Goal: Task Accomplishment & Management: Use online tool/utility

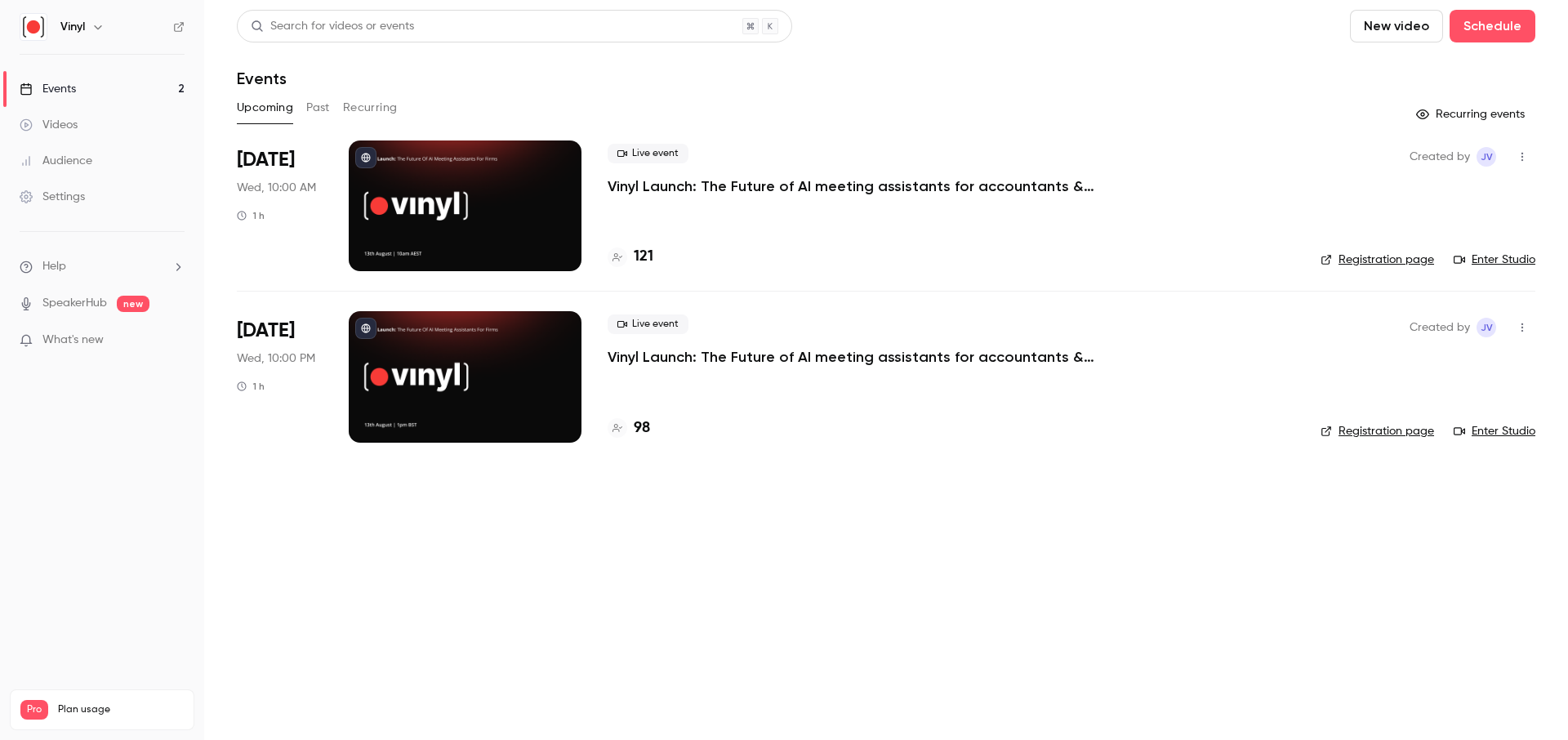
click at [691, 183] on p "Vinyl Launch: The Future of AI meeting assistants for accountants & bookkeepers" at bounding box center [852, 186] width 490 height 20
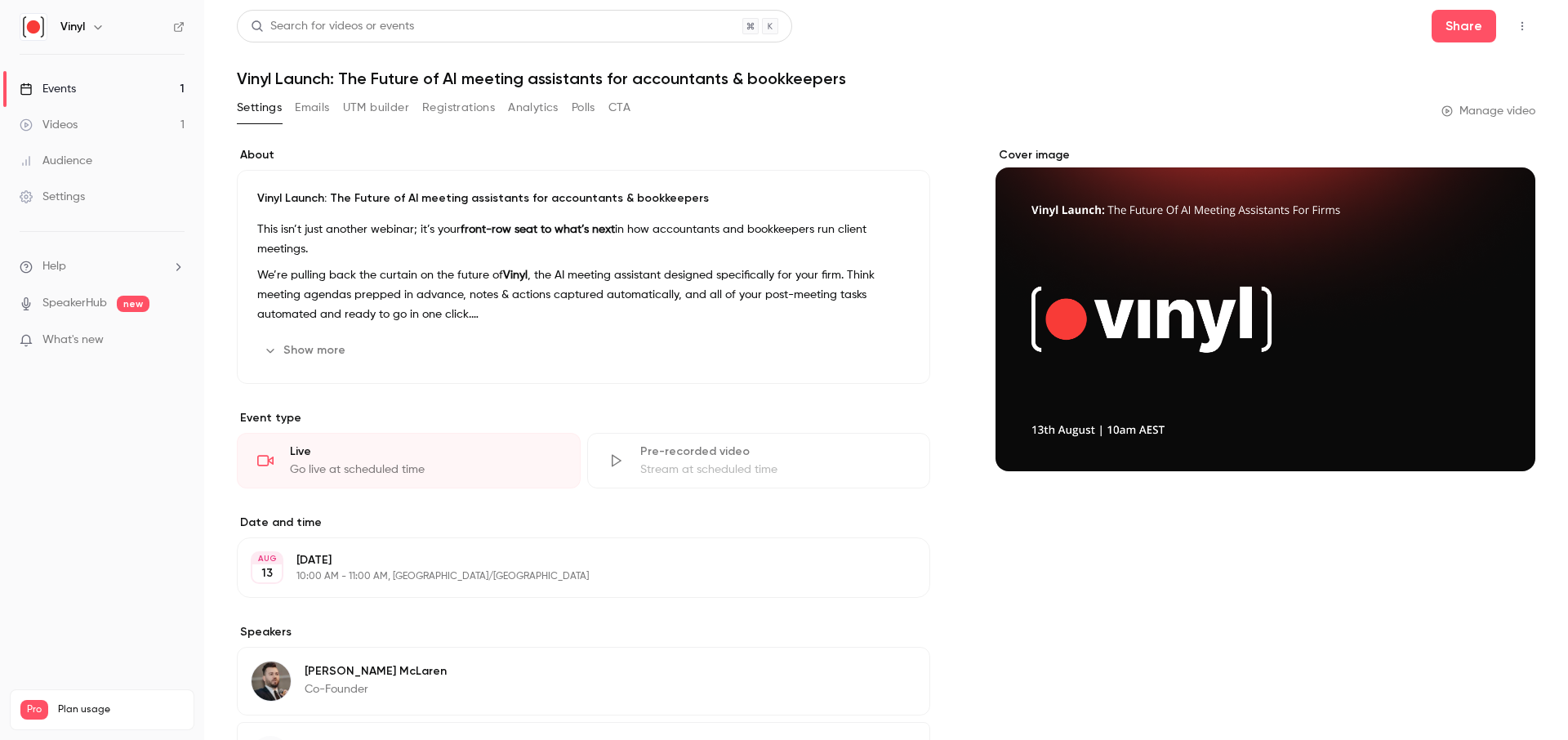
click at [537, 113] on button "Analytics" at bounding box center [533, 107] width 51 height 26
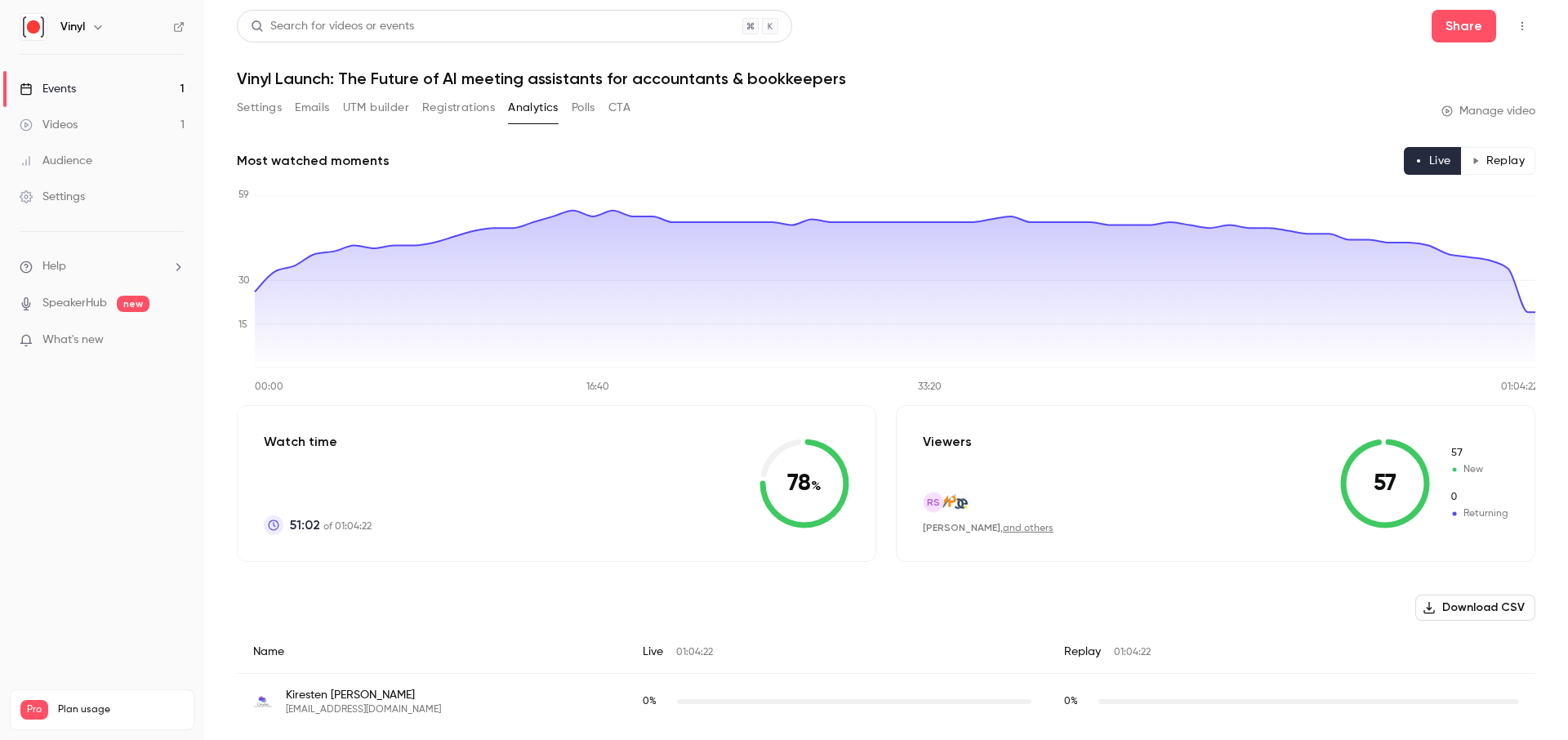
click at [590, 110] on button "Polls" at bounding box center [583, 107] width 23 height 26
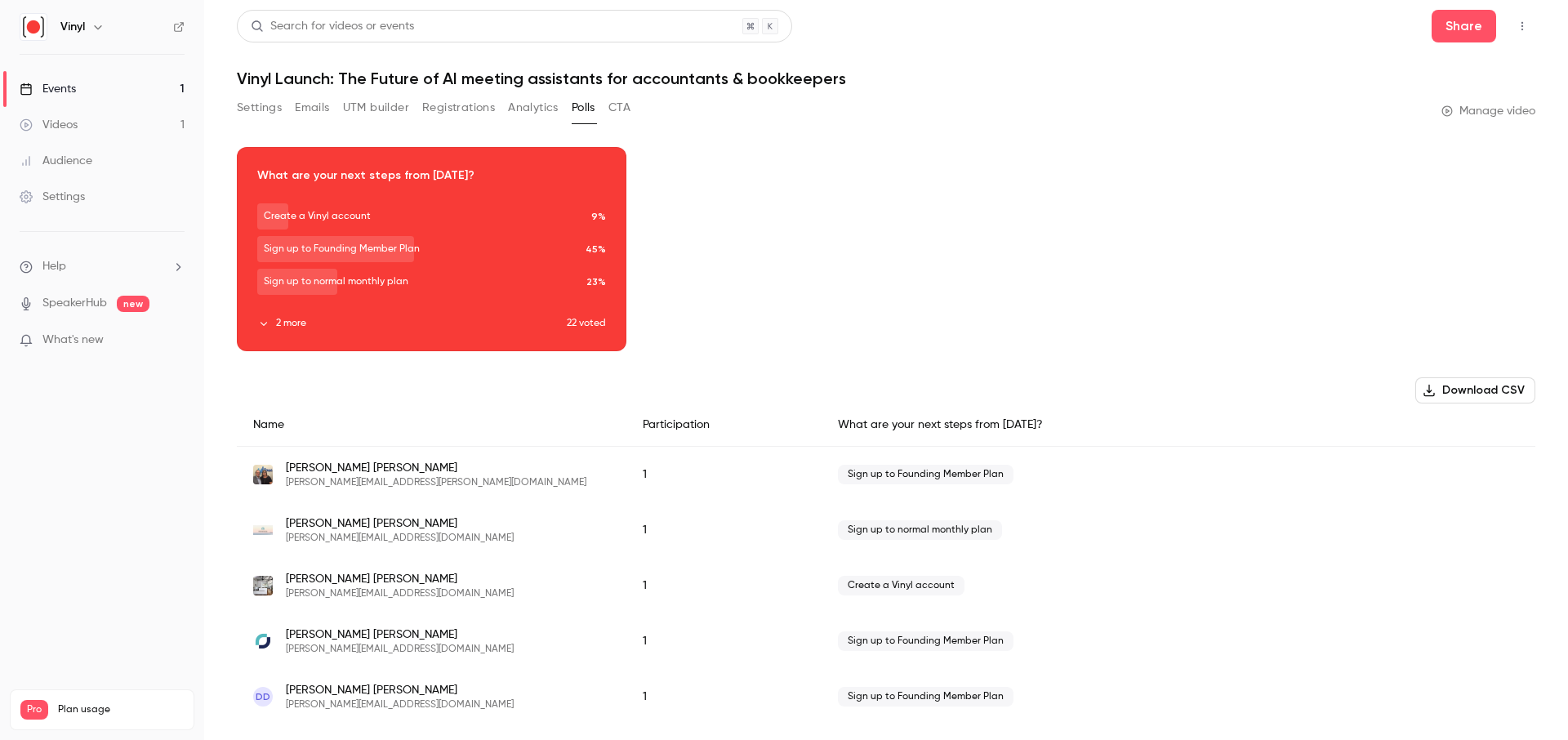
click at [262, 327] on icon "button" at bounding box center [264, 323] width 12 height 12
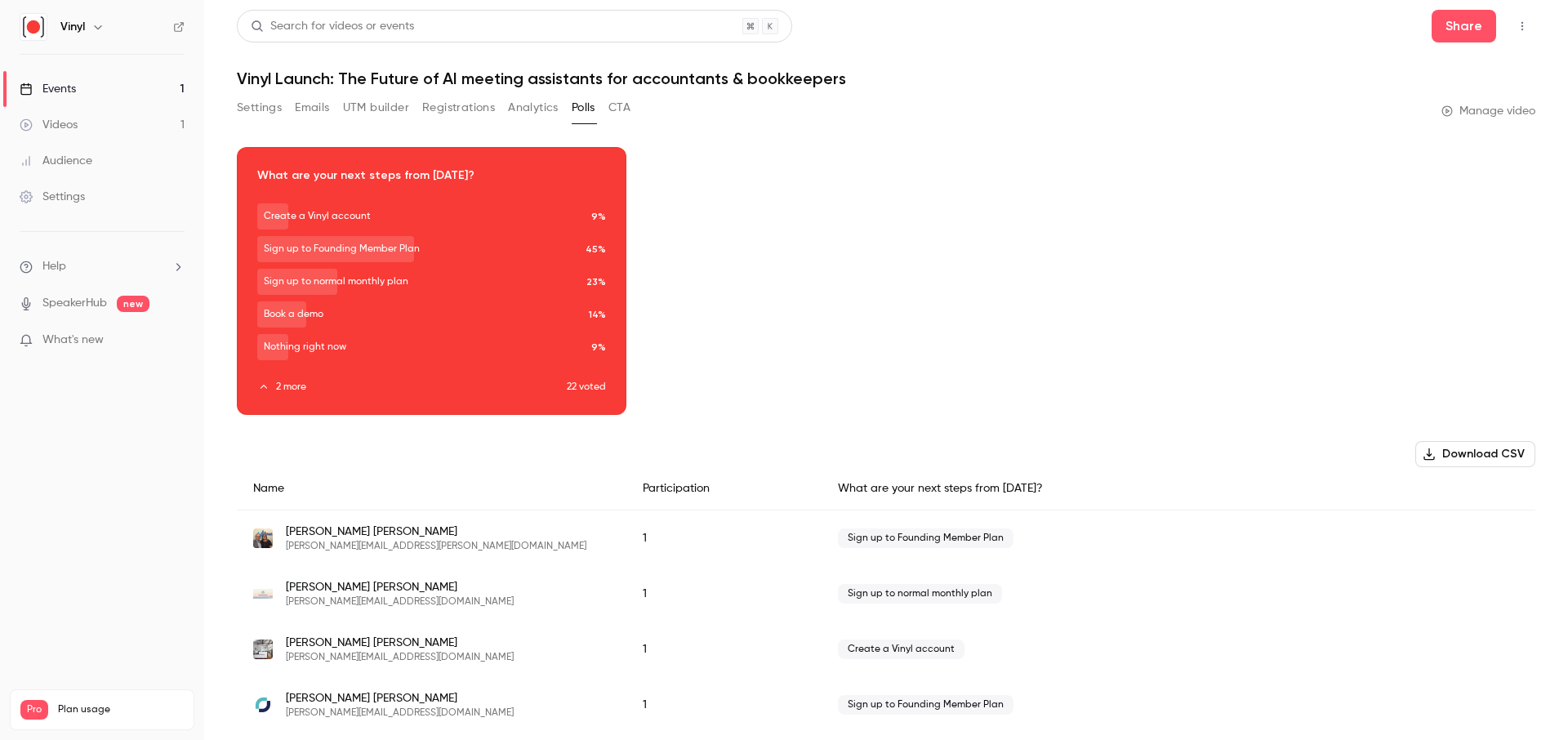
click at [436, 271] on icon "button" at bounding box center [432, 269] width 13 height 12
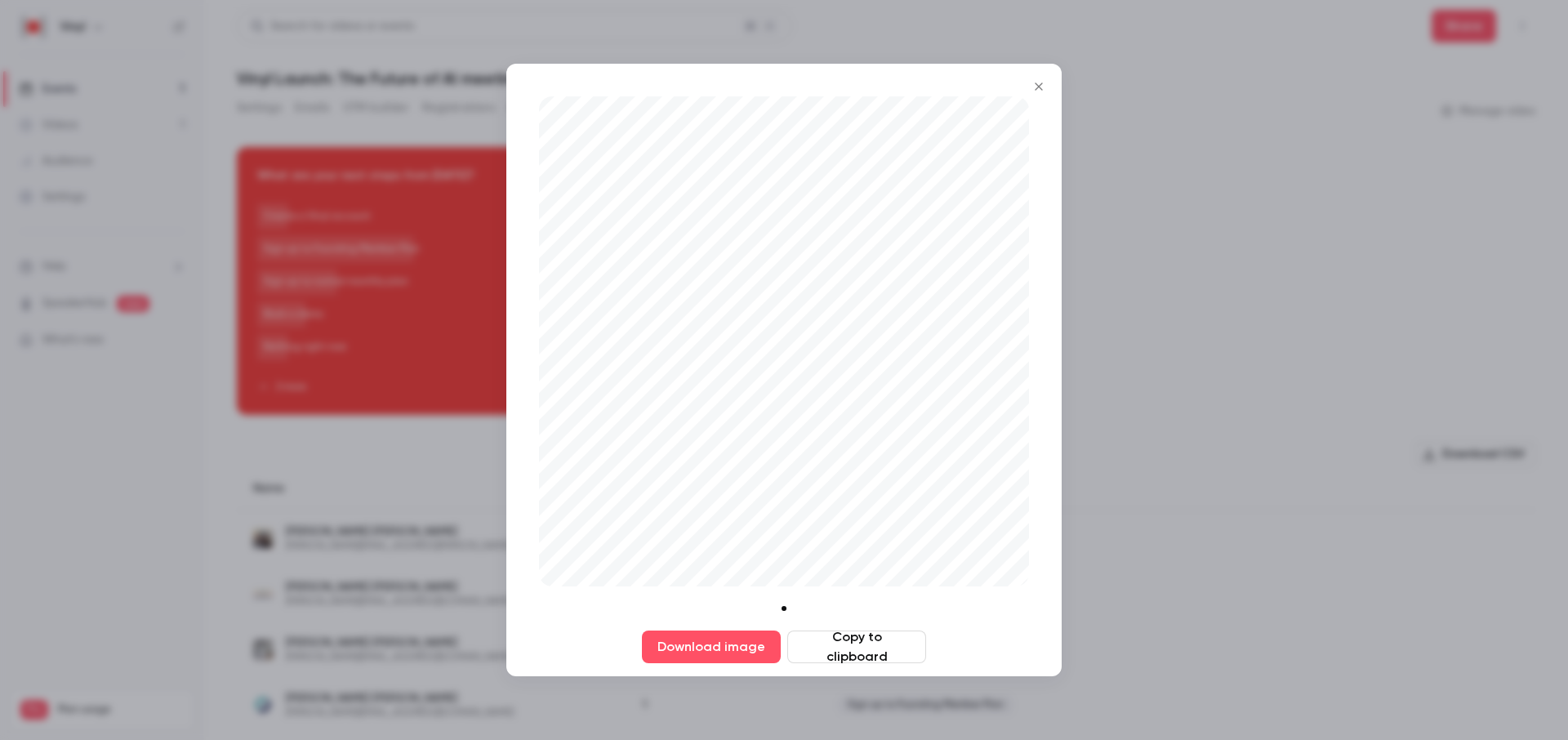
click at [1035, 87] on icon "Close" at bounding box center [1039, 86] width 20 height 13
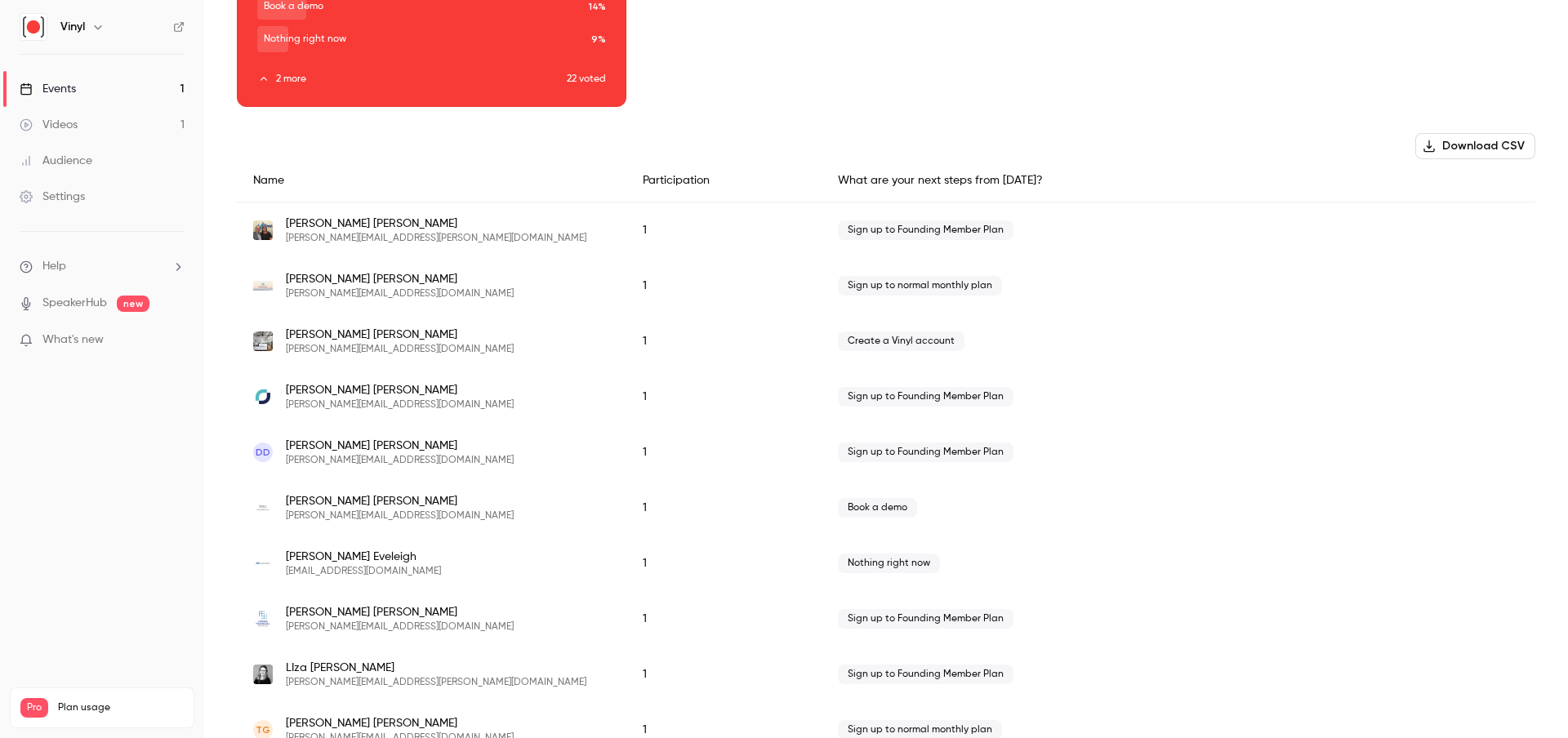
scroll to position [317, 0]
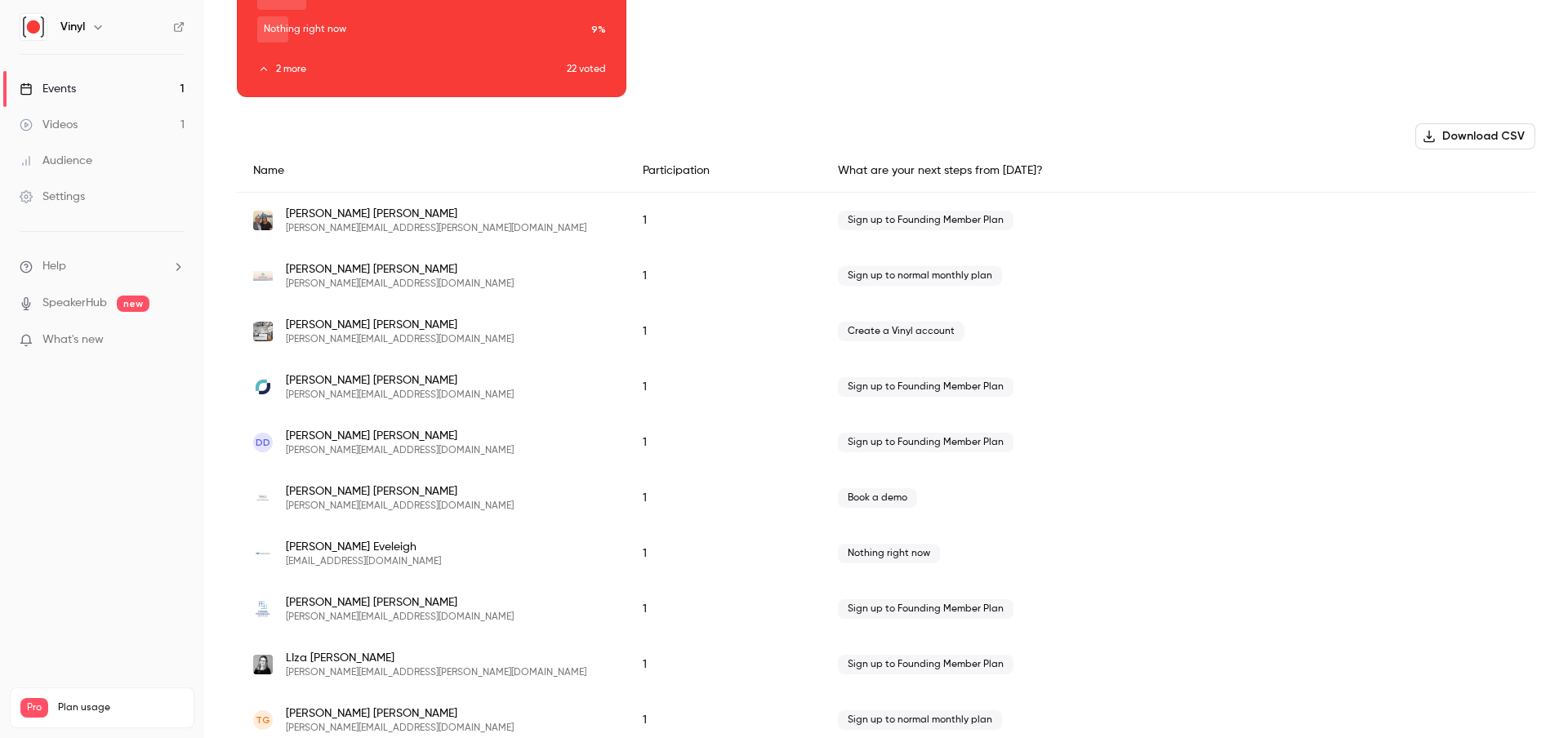
click at [1498, 138] on button "Download CSV" at bounding box center [1474, 136] width 120 height 26
